Goal: Transaction & Acquisition: Purchase product/service

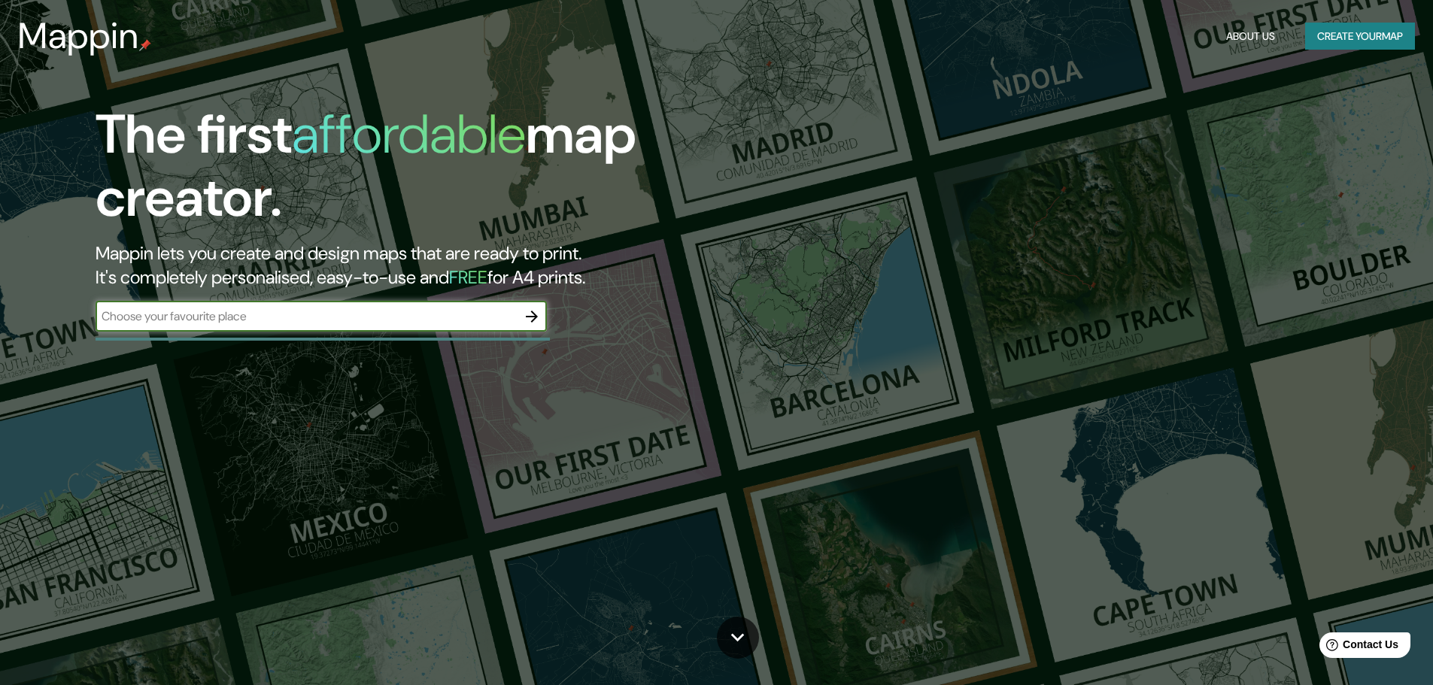
click at [439, 307] on div "​" at bounding box center [321, 317] width 451 height 30
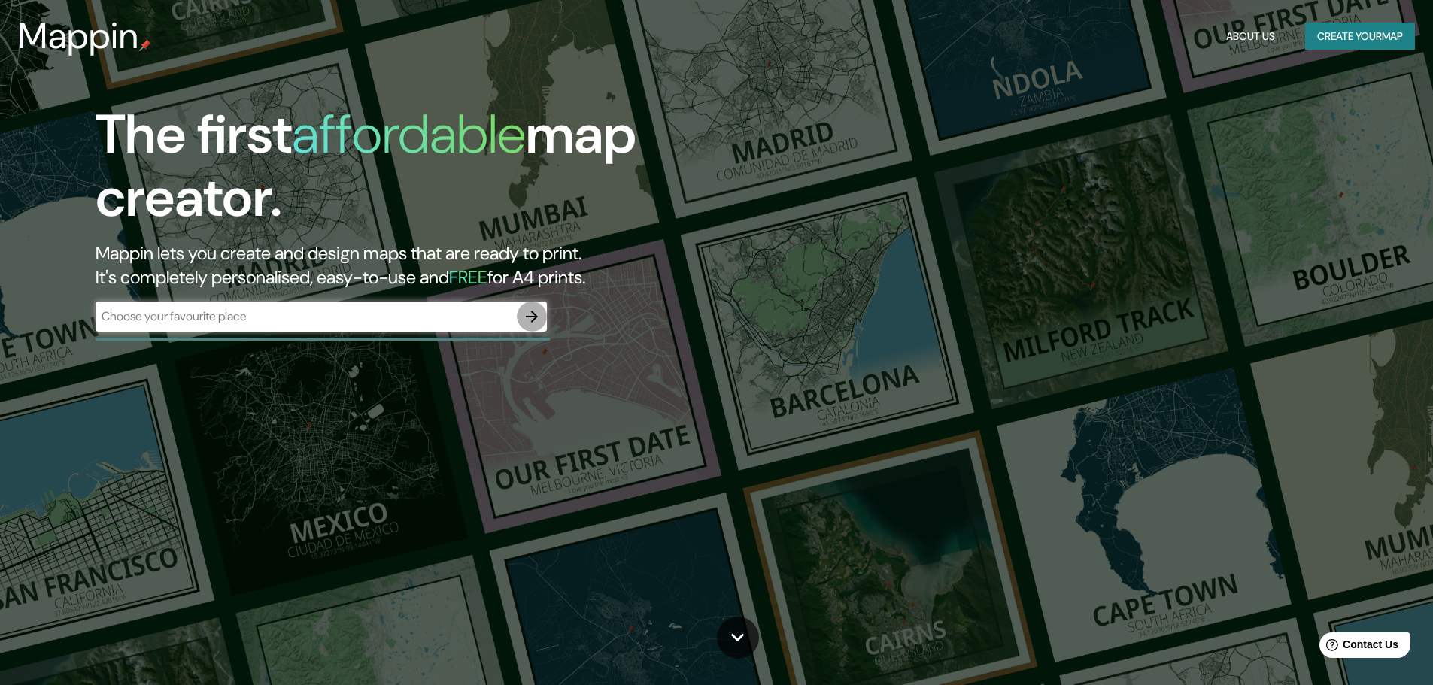
click at [543, 314] on button "button" at bounding box center [532, 317] width 30 height 30
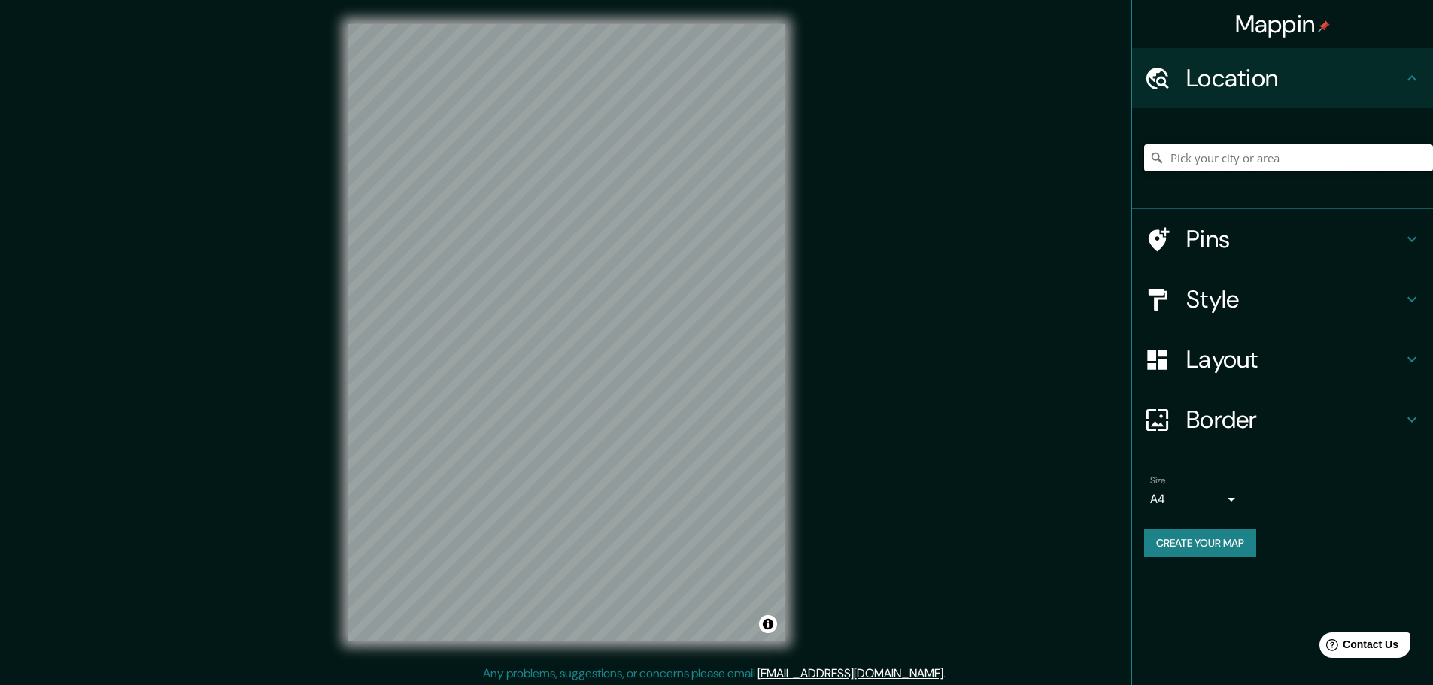
click at [1191, 165] on input "Pick your city or area" at bounding box center [1288, 157] width 289 height 27
click at [1210, 147] on input "Pick your city or area" at bounding box center [1288, 157] width 289 height 27
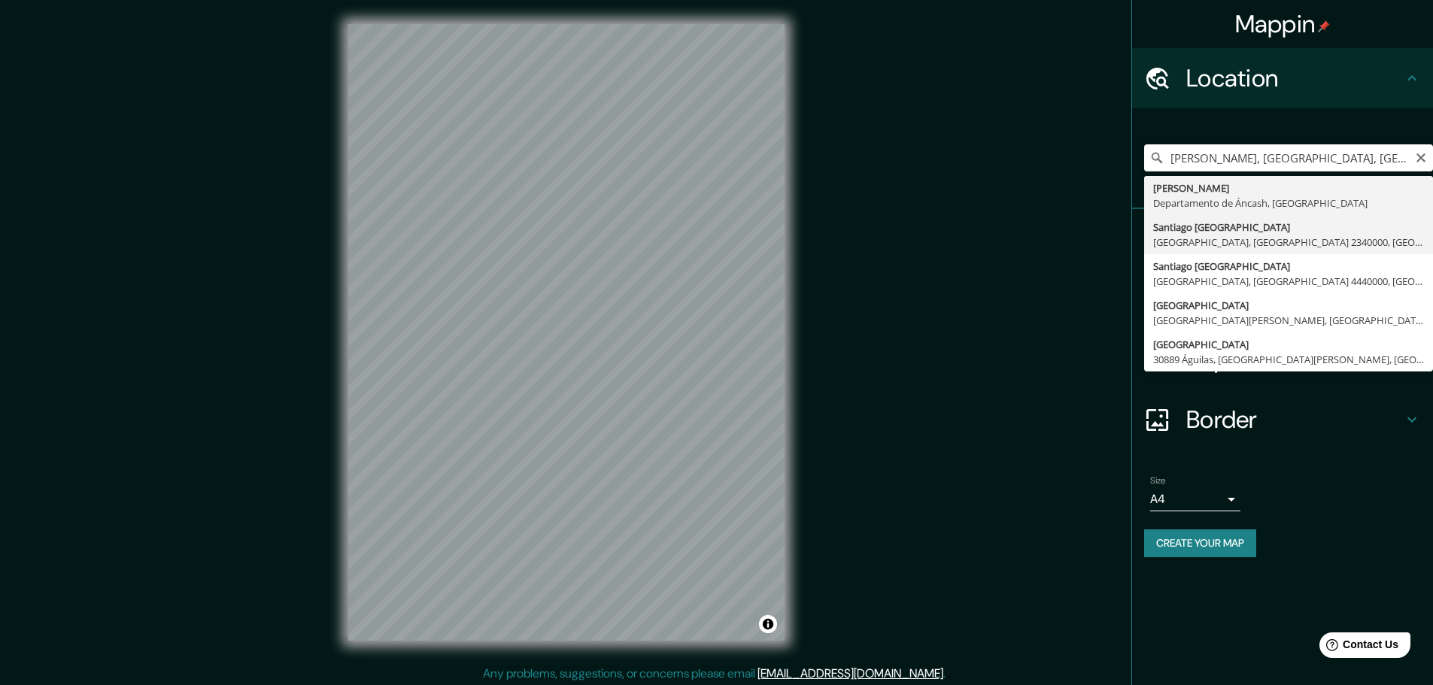
type input "[GEOGRAPHIC_DATA], [GEOGRAPHIC_DATA], [GEOGRAPHIC_DATA] 2340000, [GEOGRAPHIC_DA…"
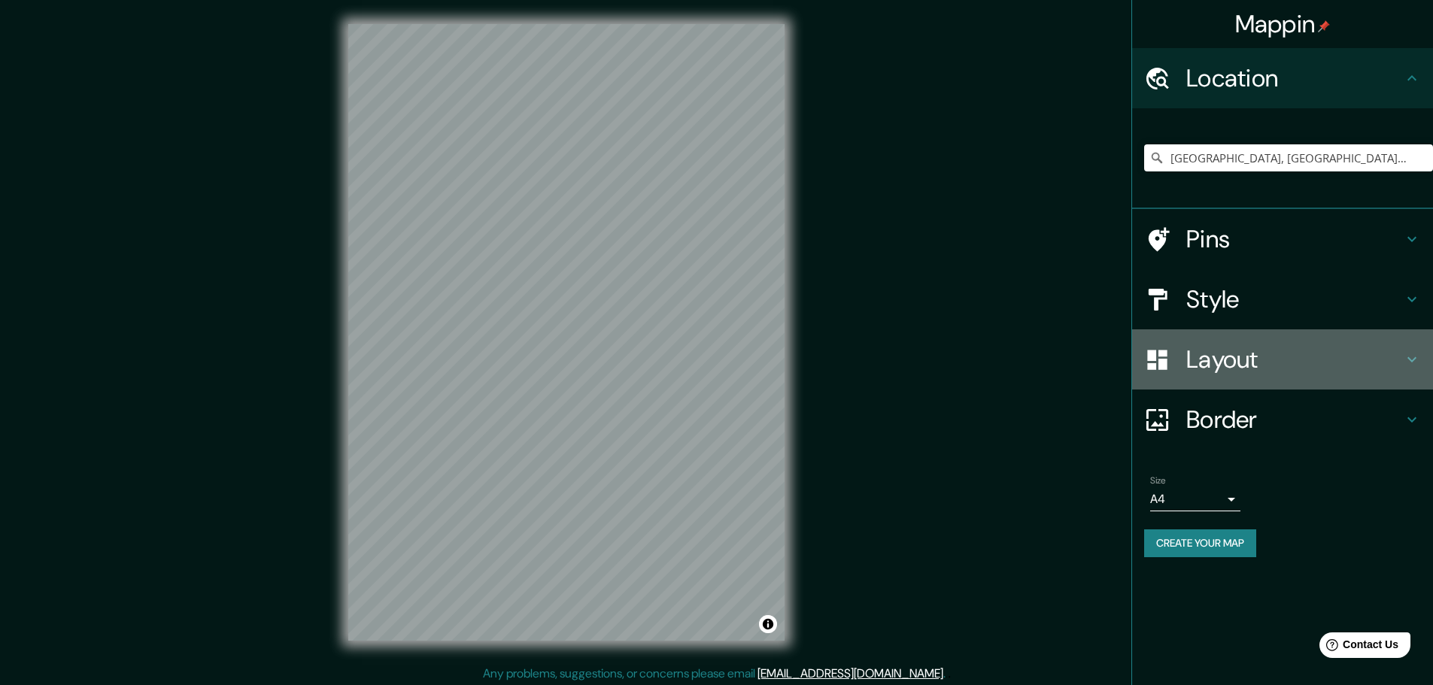
click at [1301, 351] on h4 "Layout" at bounding box center [1294, 360] width 217 height 30
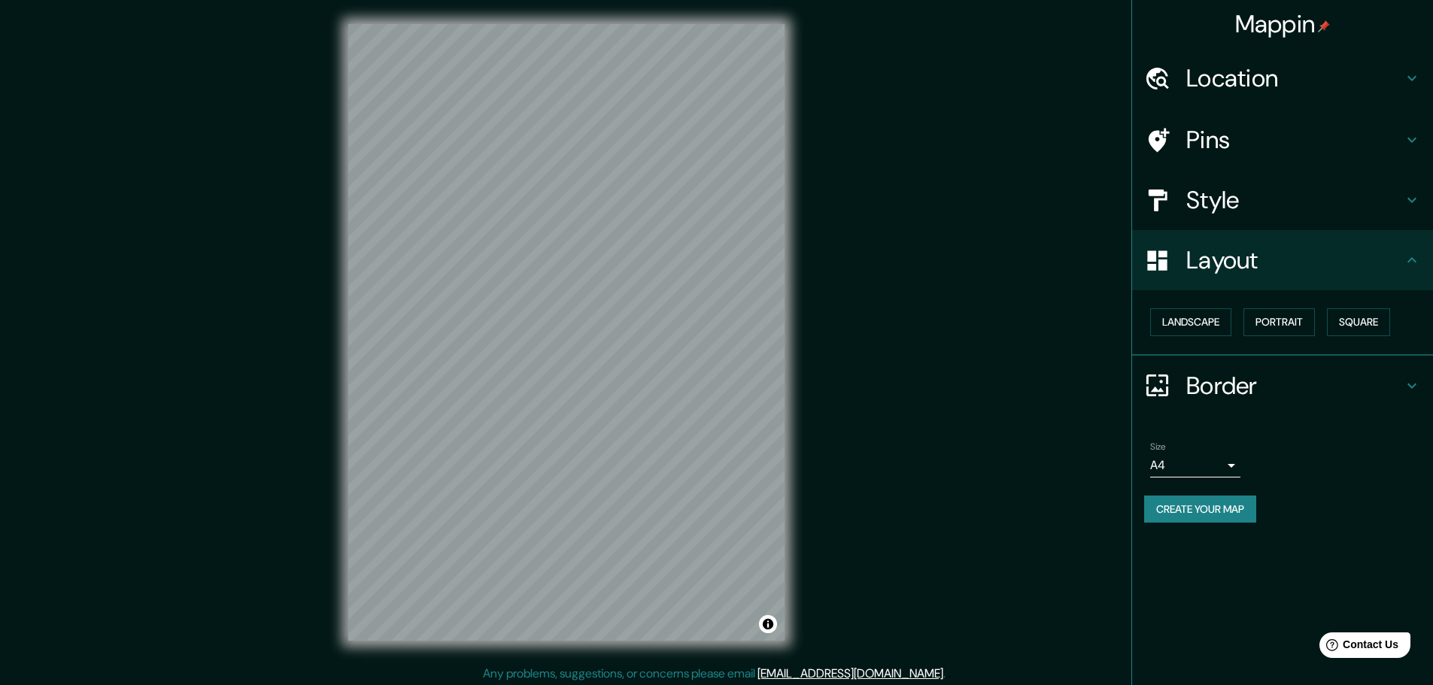
click at [1340, 219] on div "Style" at bounding box center [1282, 200] width 301 height 60
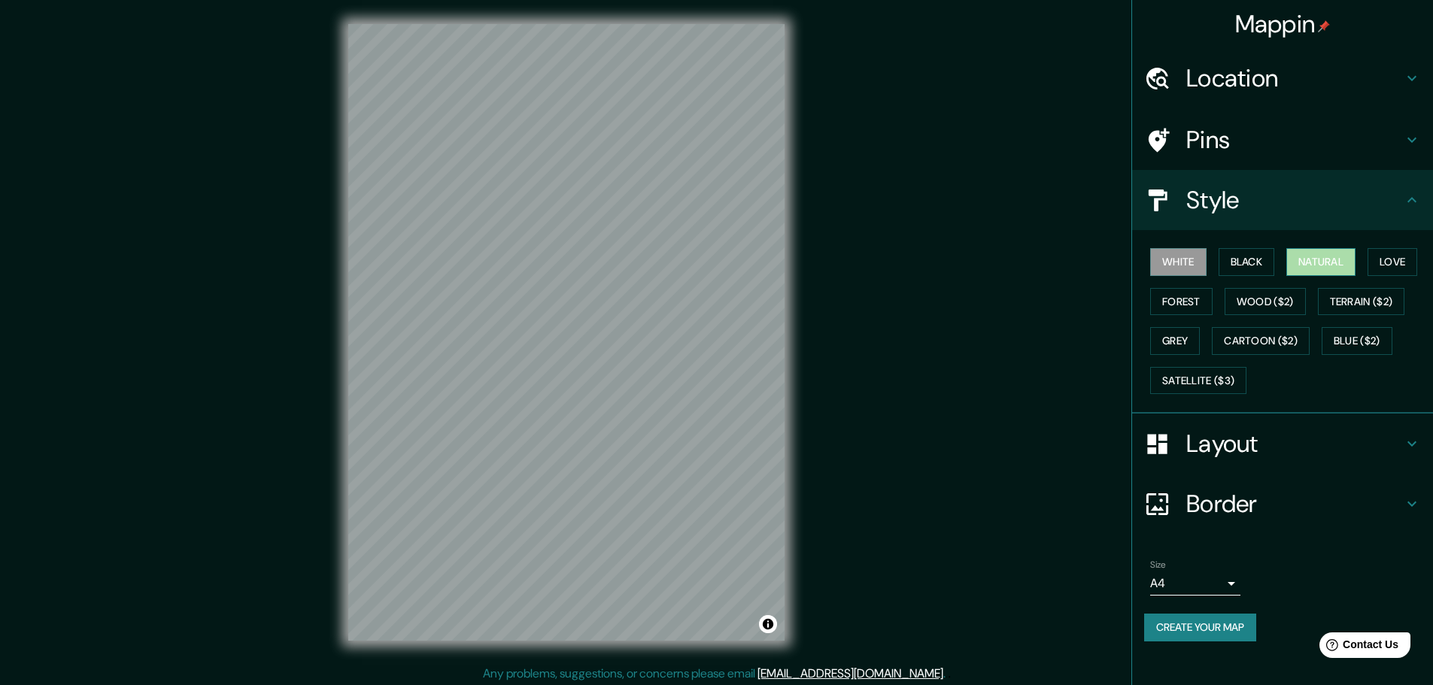
click at [1315, 248] on button "Natural" at bounding box center [1320, 262] width 69 height 28
click at [1293, 82] on h4 "Location" at bounding box center [1294, 78] width 217 height 30
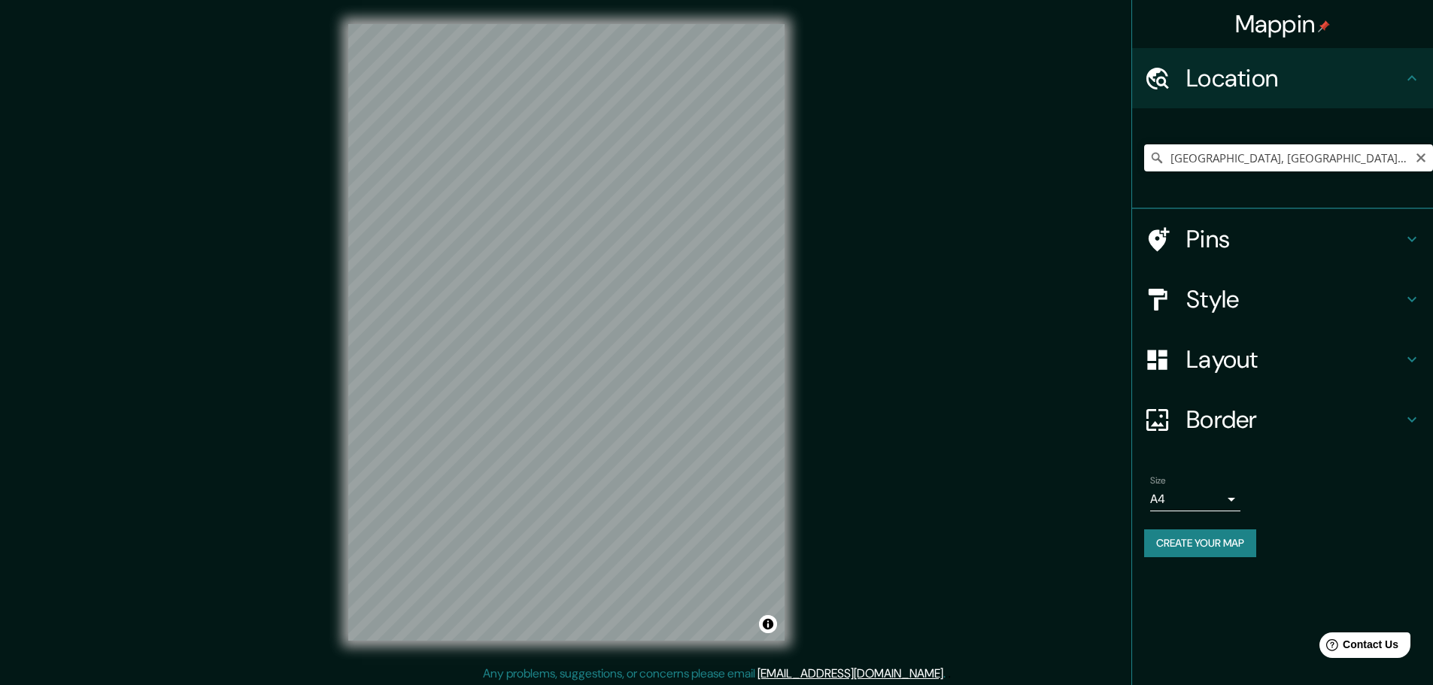
drag, startPoint x: 1421, startPoint y: 153, endPoint x: 1396, endPoint y: 153, distance: 24.8
click at [1419, 153] on icon "Clear" at bounding box center [1421, 158] width 12 height 12
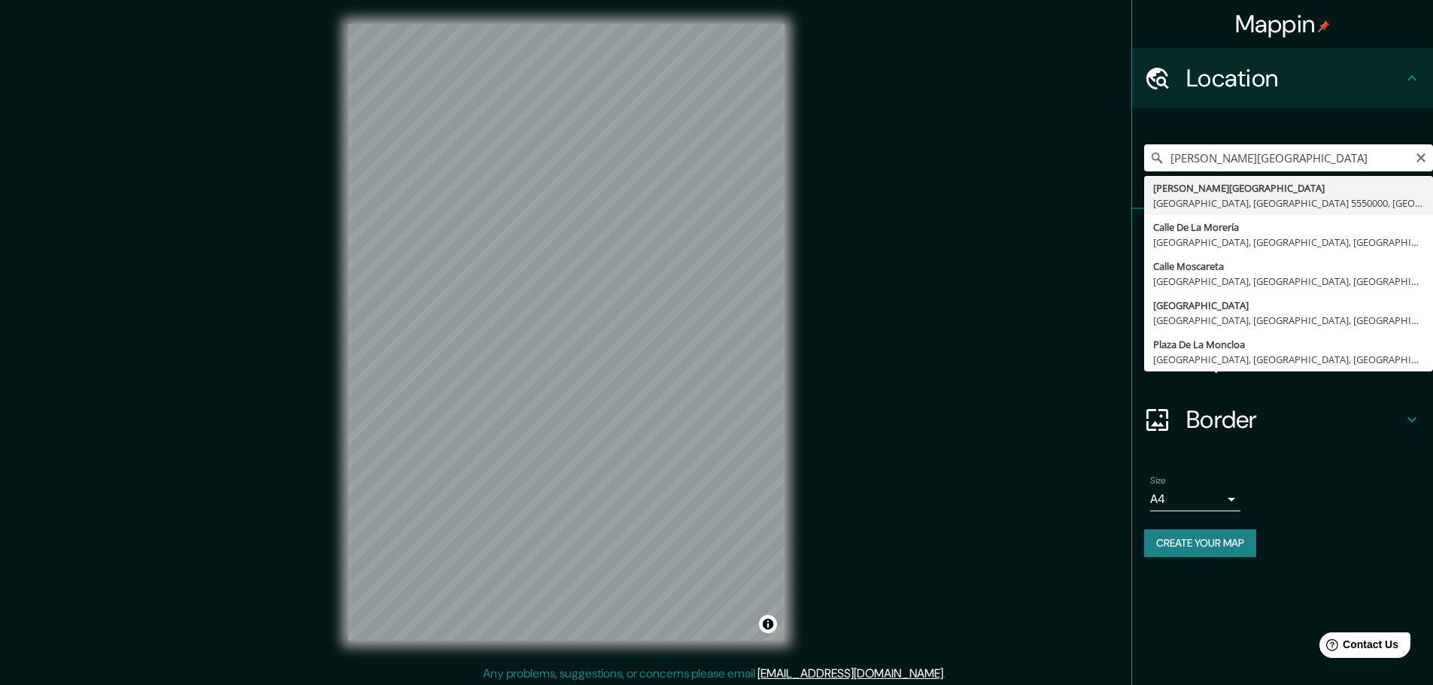
type input "[PERSON_NAME][GEOGRAPHIC_DATA], [GEOGRAPHIC_DATA], [GEOGRAPHIC_DATA] 5550000, […"
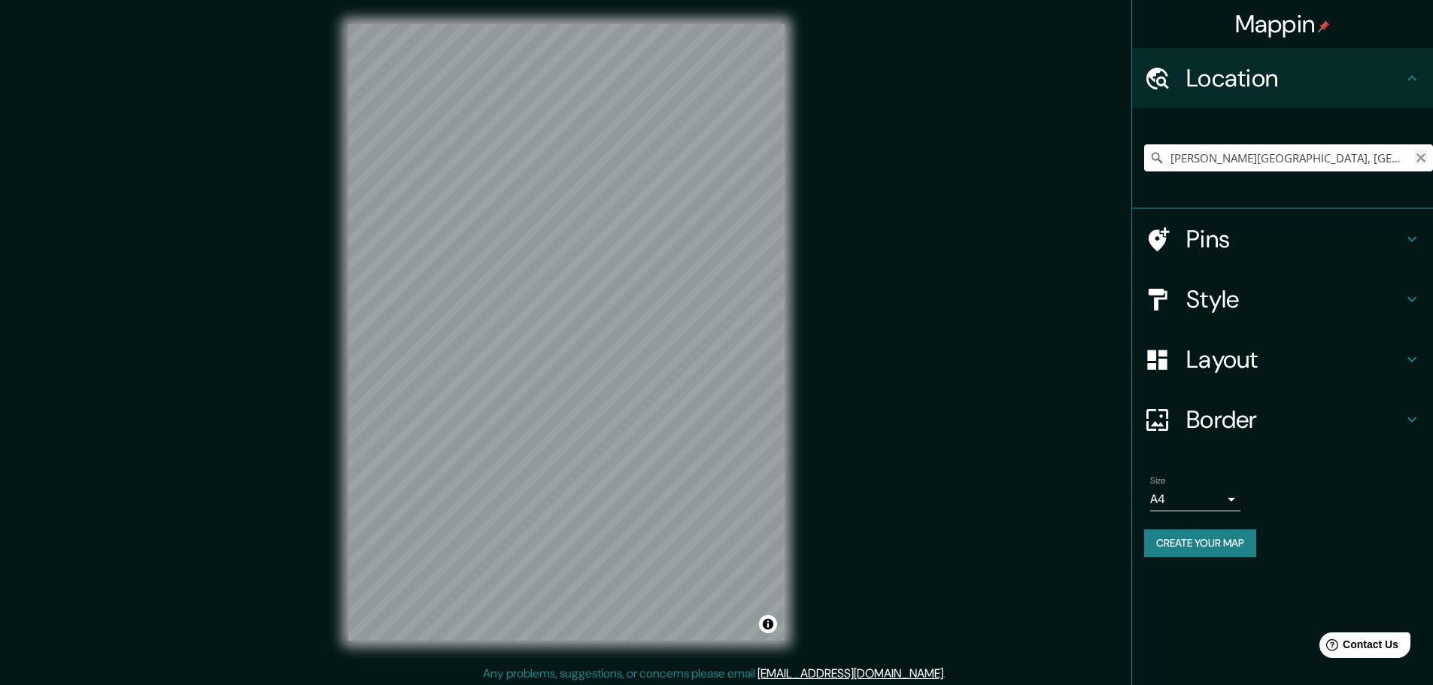
click at [1420, 160] on icon "Clear" at bounding box center [1421, 158] width 12 height 12
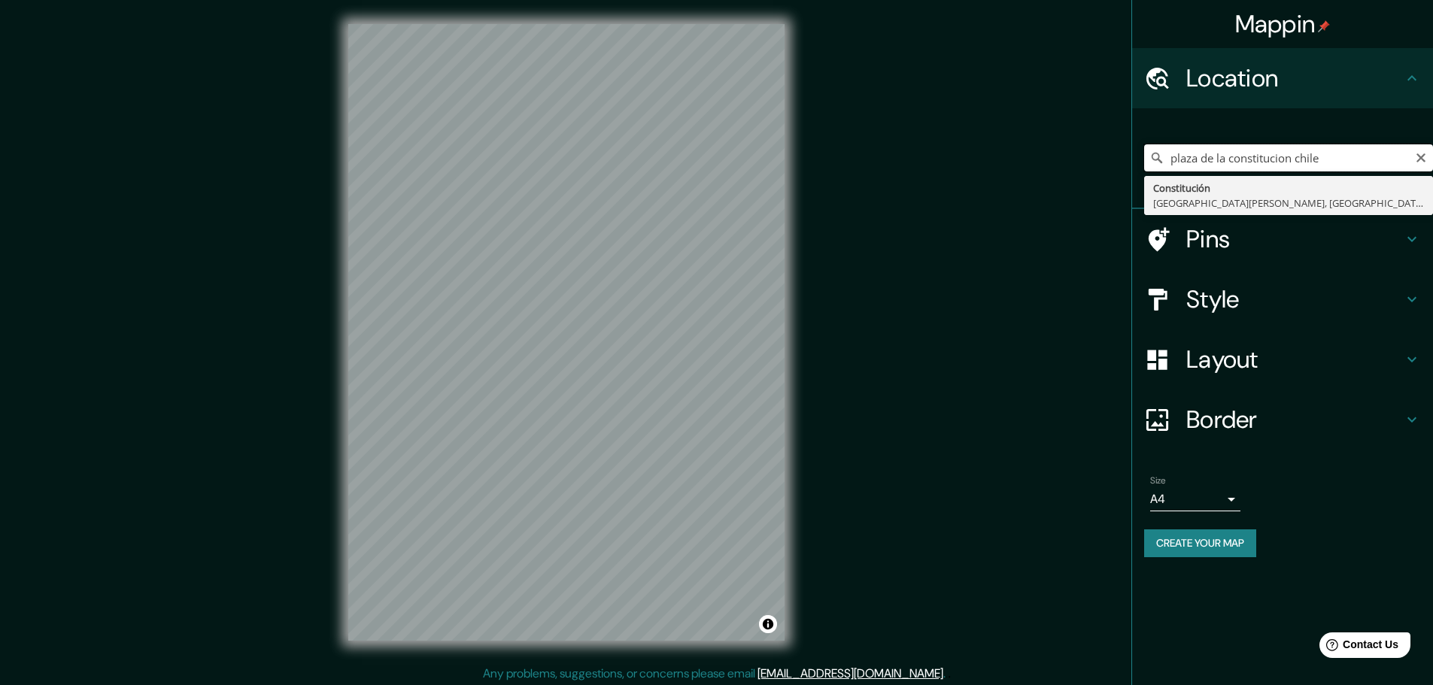
type input "plaza de la constitucion chile"
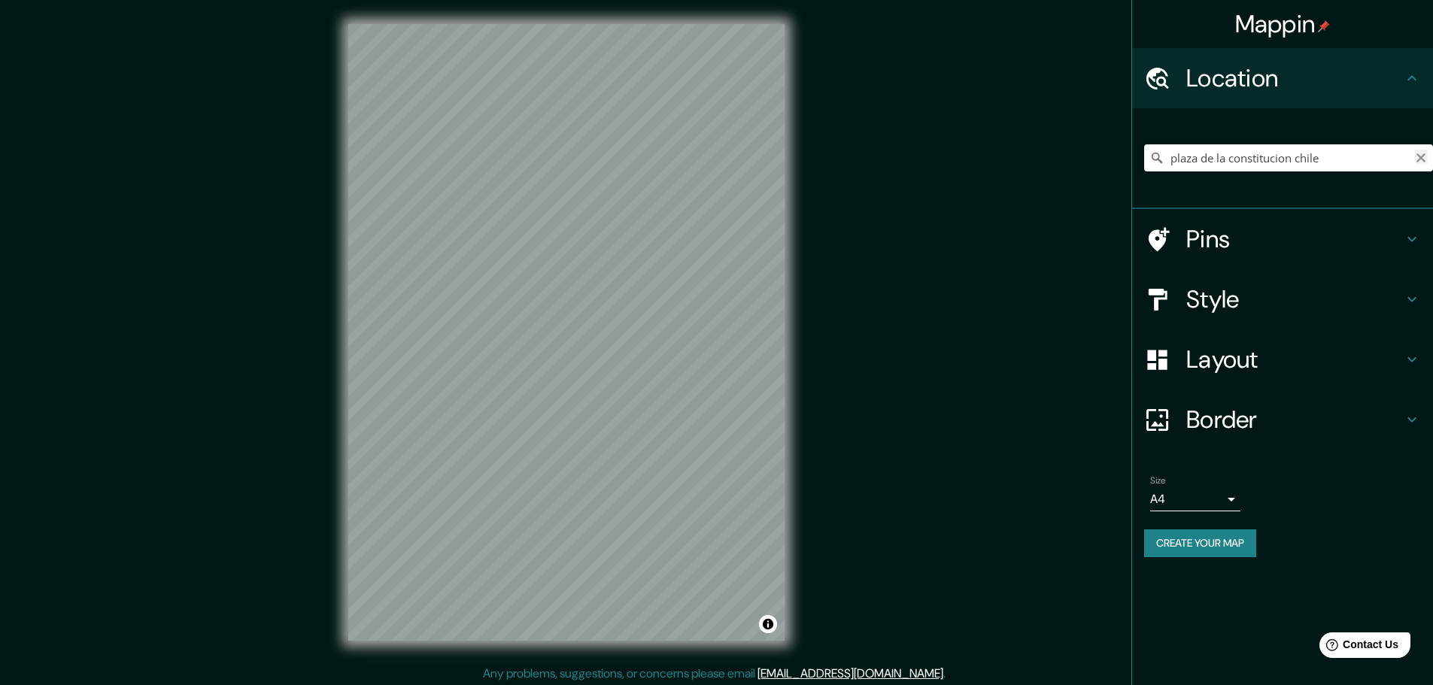
click at [1425, 158] on icon "Clear" at bounding box center [1421, 158] width 12 height 12
click at [1287, 156] on input "Pick your city or area" at bounding box center [1288, 157] width 289 height 27
click at [1295, 153] on input "Pick your city or area" at bounding box center [1288, 157] width 289 height 27
drag, startPoint x: 1297, startPoint y: 156, endPoint x: 1268, endPoint y: 165, distance: 30.7
click at [1297, 158] on input "[GEOGRAPHIC_DATA], [GEOGRAPHIC_DATA][PERSON_NAME], [GEOGRAPHIC_DATA], [GEOGRAPH…" at bounding box center [1288, 157] width 289 height 27
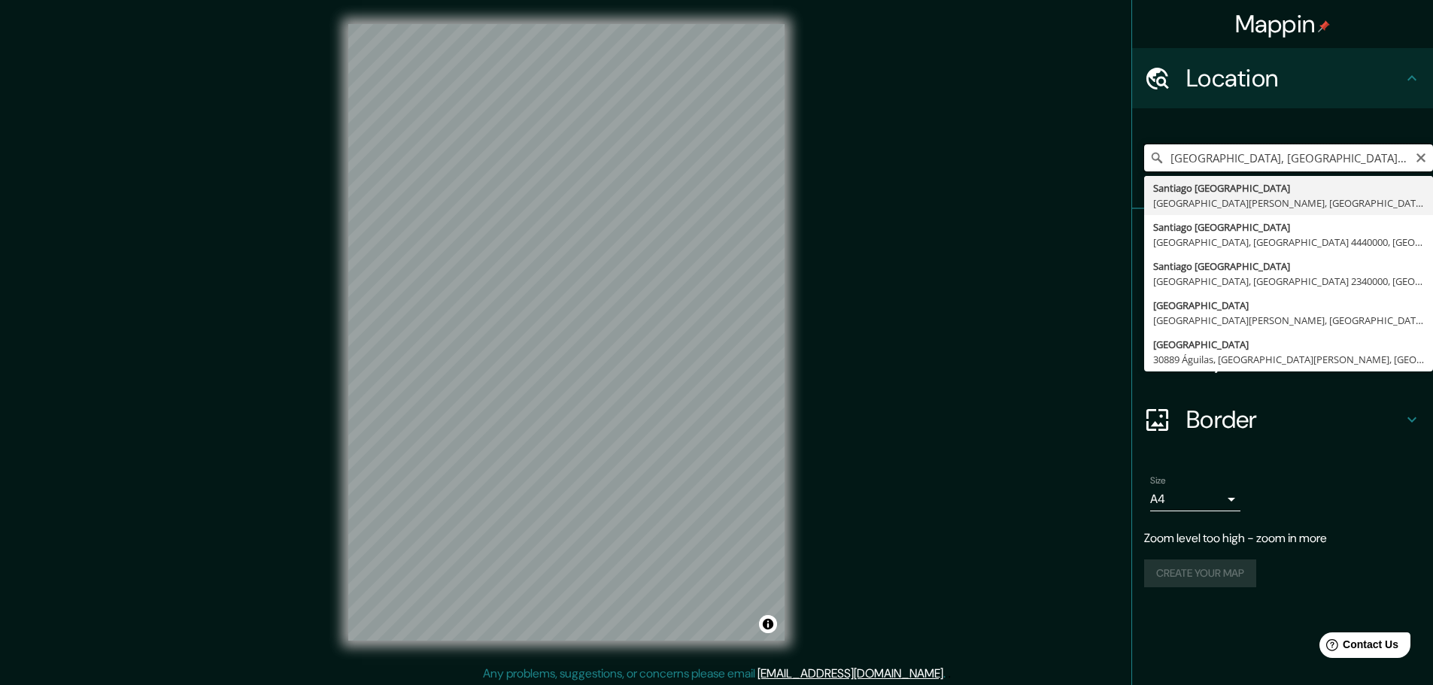
scroll to position [0, 206]
drag, startPoint x: 1264, startPoint y: 158, endPoint x: 1444, endPoint y: 160, distance: 179.0
click at [1433, 160] on html "Mappin Location [GEOGRAPHIC_DATA], [GEOGRAPHIC_DATA][PERSON_NAME], [GEOGRAPHIC_…" at bounding box center [716, 342] width 1433 height 685
drag, startPoint x: 1289, startPoint y: 153, endPoint x: 1052, endPoint y: 155, distance: 237.7
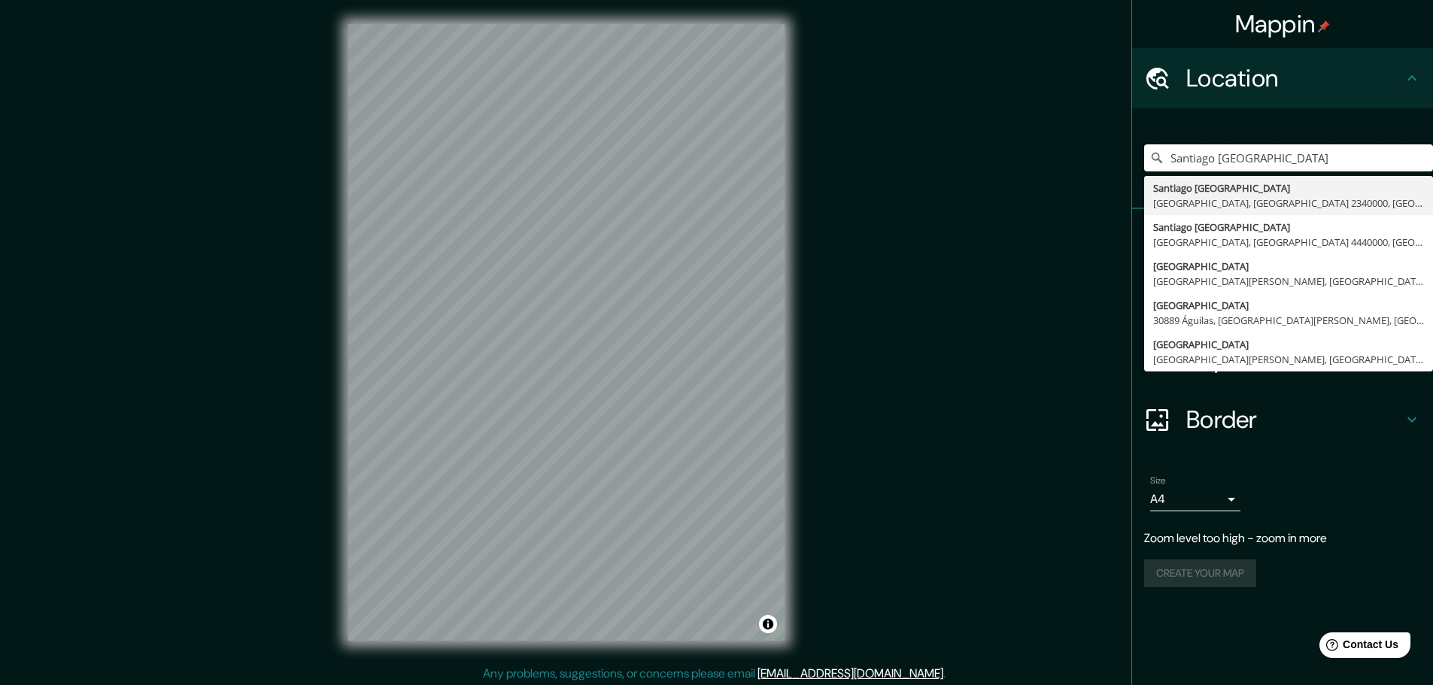
click at [1052, 155] on div "Mappin Location [GEOGRAPHIC_DATA] [GEOGRAPHIC_DATA] 2340000, [GEOGRAPHIC_DATA] …" at bounding box center [716, 344] width 1433 height 689
type input "[GEOGRAPHIC_DATA][PERSON_NAME], [GEOGRAPHIC_DATA], [GEOGRAPHIC_DATA] 8150000, […"
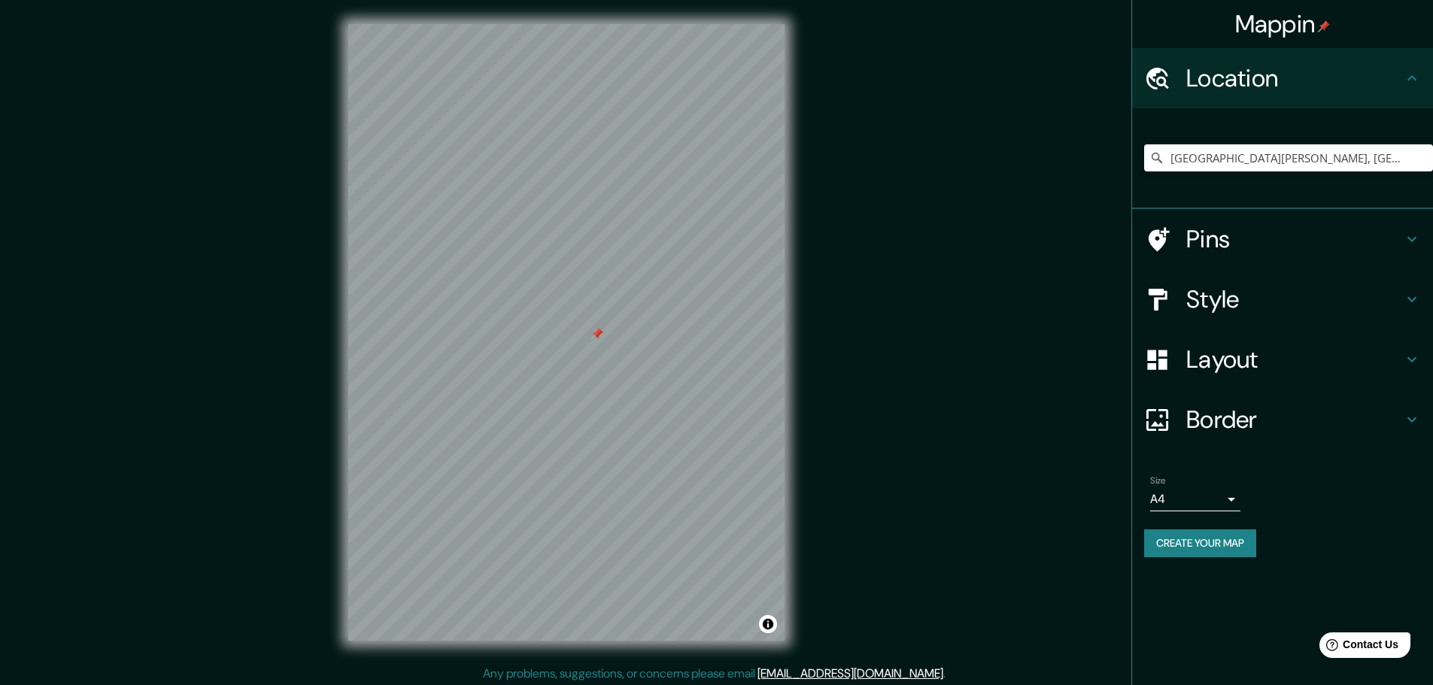
click at [591, 24] on div at bounding box center [566, 24] width 436 height 0
